Goal: Task Accomplishment & Management: Manage account settings

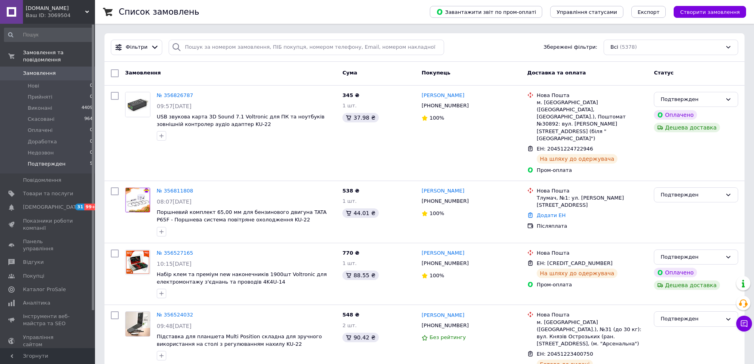
click at [64, 158] on li "Подтвержден 5" at bounding box center [48, 165] width 97 height 15
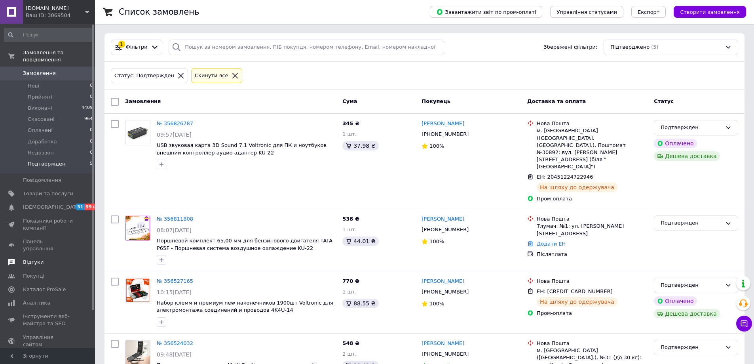
click at [50, 259] on span "Відгуки" at bounding box center [48, 262] width 50 height 7
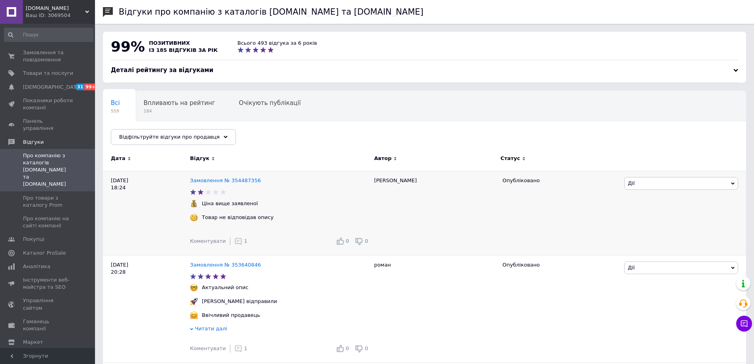
click at [234, 242] on icon at bounding box center [238, 241] width 8 height 8
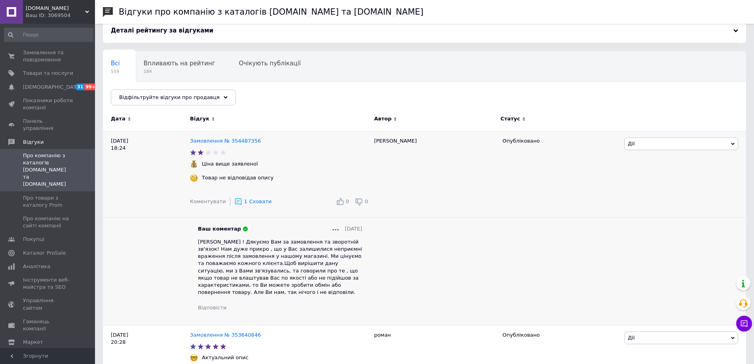
scroll to position [79, 0]
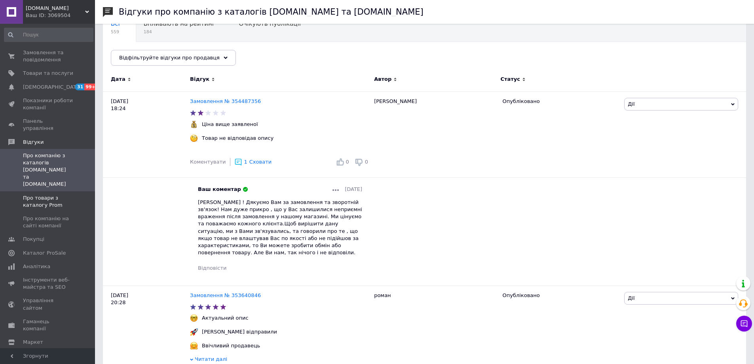
click at [67, 194] on span "Про товари з каталогу Prom" at bounding box center [48, 201] width 50 height 14
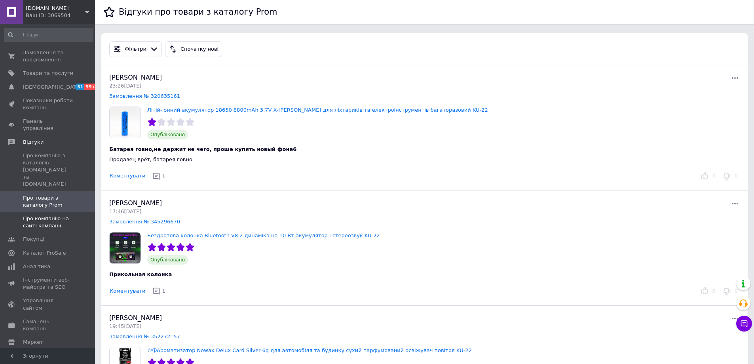
click at [42, 215] on span "Про компанію на сайті компанії" at bounding box center [48, 222] width 50 height 14
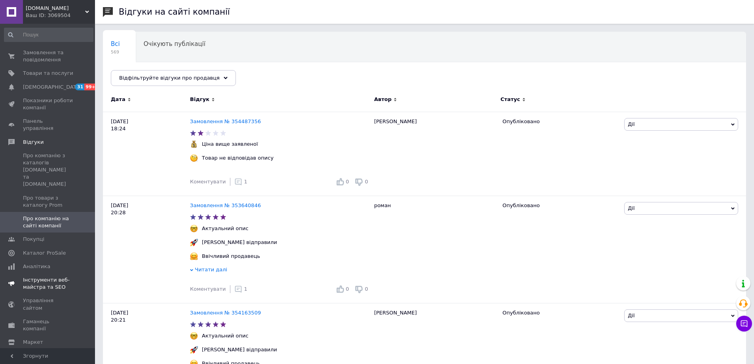
click at [54, 250] on span "Каталог ProSale" at bounding box center [44, 253] width 43 height 7
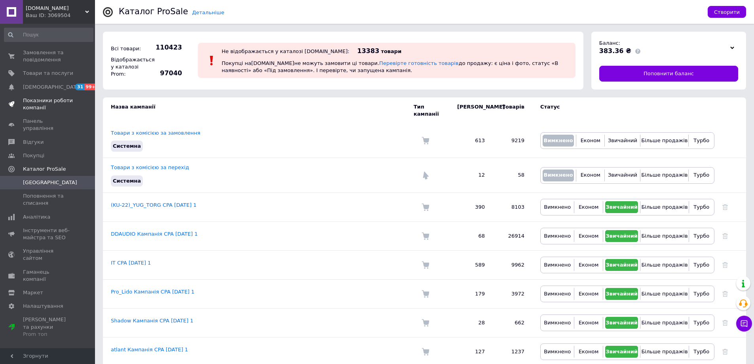
click at [53, 105] on span "Показники роботи компанії" at bounding box center [48, 104] width 50 height 14
